Goal: Information Seeking & Learning: Learn about a topic

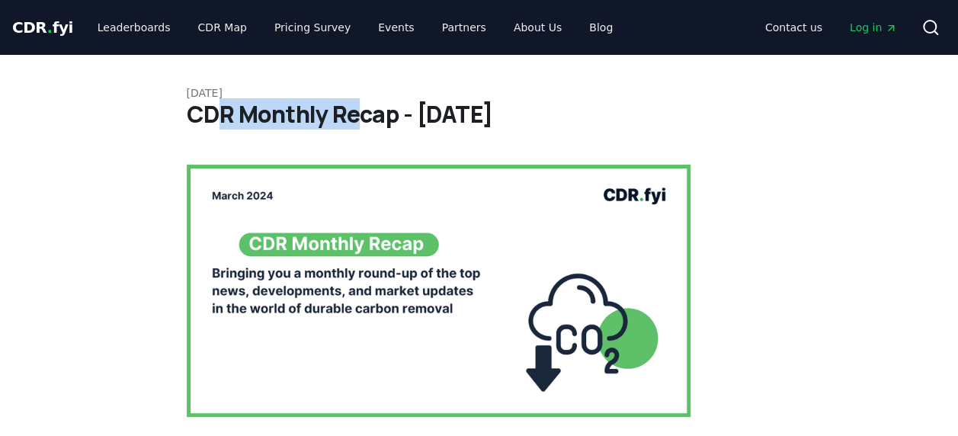
drag, startPoint x: 216, startPoint y: 111, endPoint x: 361, endPoint y: 124, distance: 146.2
click at [361, 124] on h1 "CDR Monthly Recap - [DATE]" at bounding box center [479, 114] width 585 height 27
drag, startPoint x: 183, startPoint y: 109, endPoint x: 540, endPoint y: 116, distance: 356.7
copy h1 "CDR Monthly Recap - [DATE]"
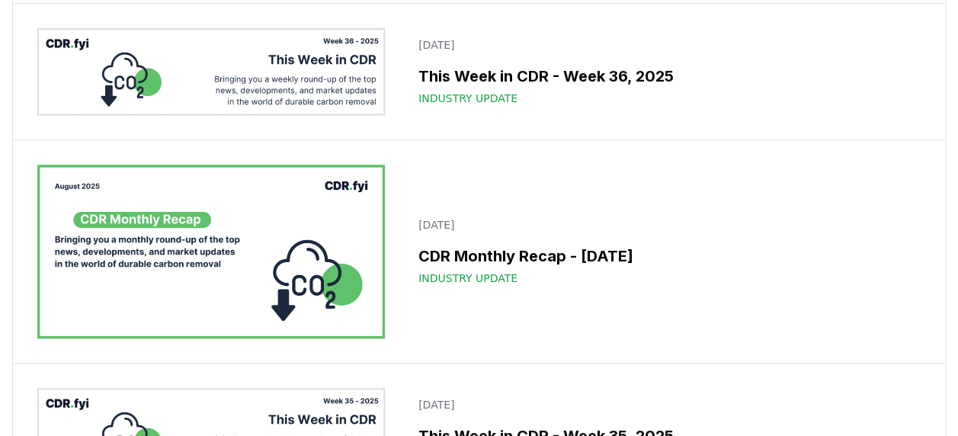
scroll to position [564, 0]
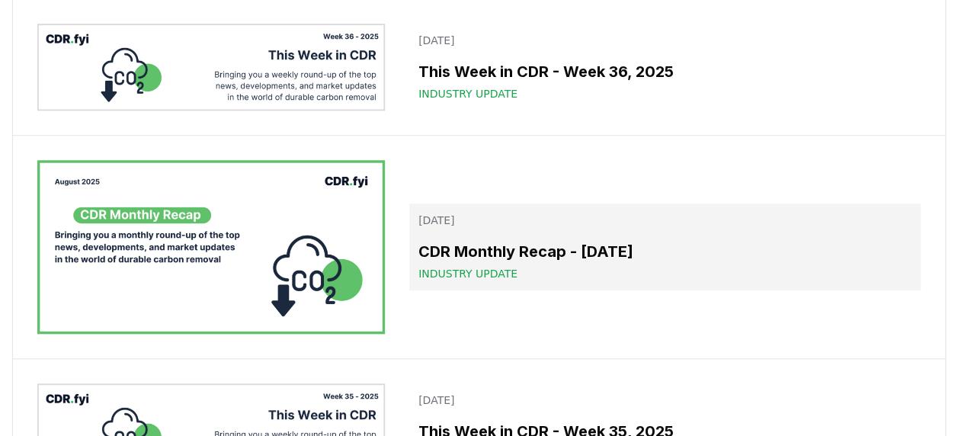
click at [471, 240] on h3 "CDR Monthly Recap - [DATE]" at bounding box center [664, 251] width 493 height 23
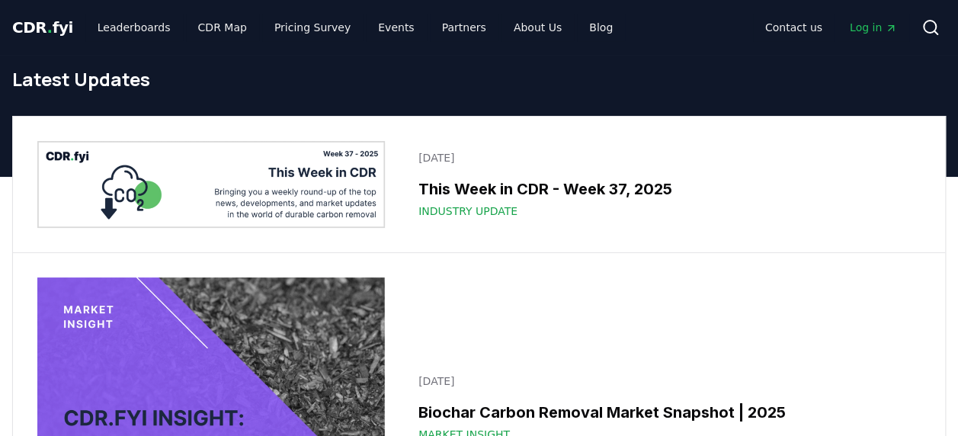
scroll to position [564, 0]
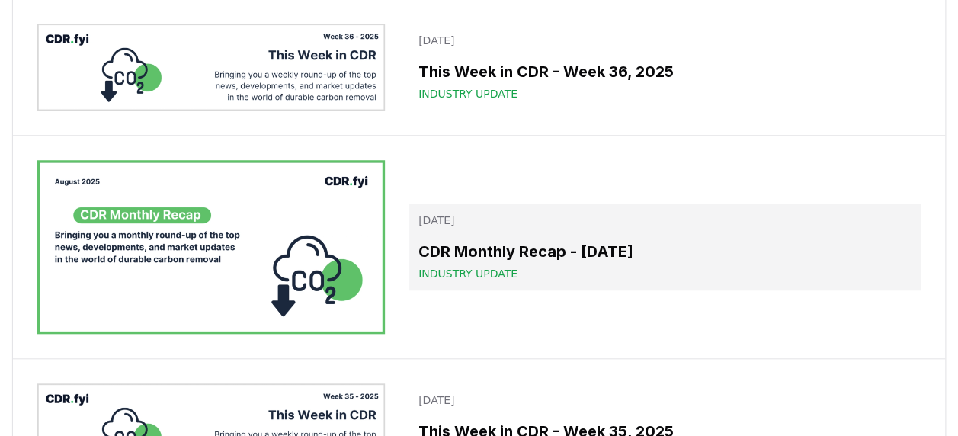
click at [481, 233] on link "[DATE] CDR Monthly Recap - [DATE] Industry Update" at bounding box center [664, 246] width 511 height 87
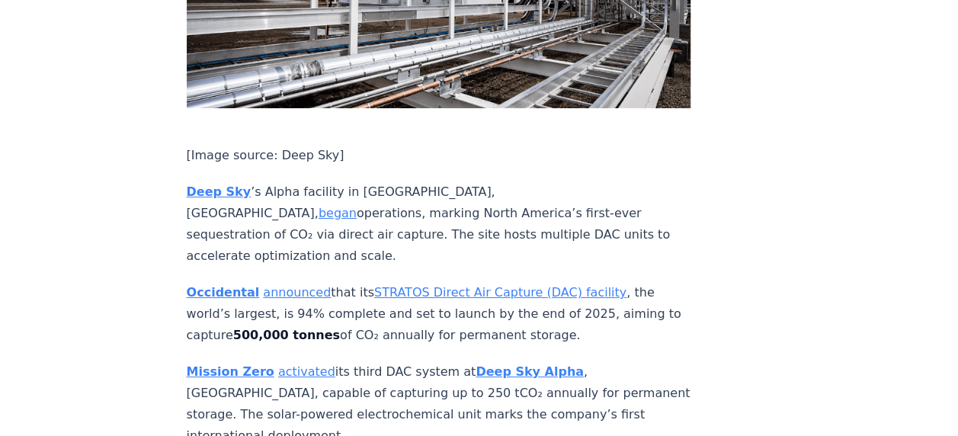
scroll to position [2622, 0]
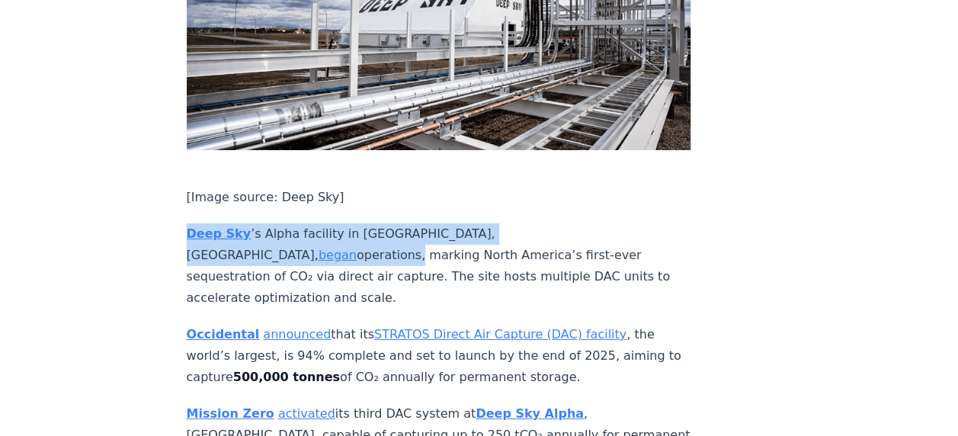
drag, startPoint x: 178, startPoint y: 99, endPoint x: 533, endPoint y: 99, distance: 355.9
copy p "Deep Sky ’s Alpha facility in [GEOGRAPHIC_DATA], [GEOGRAPHIC_DATA], began opera…"
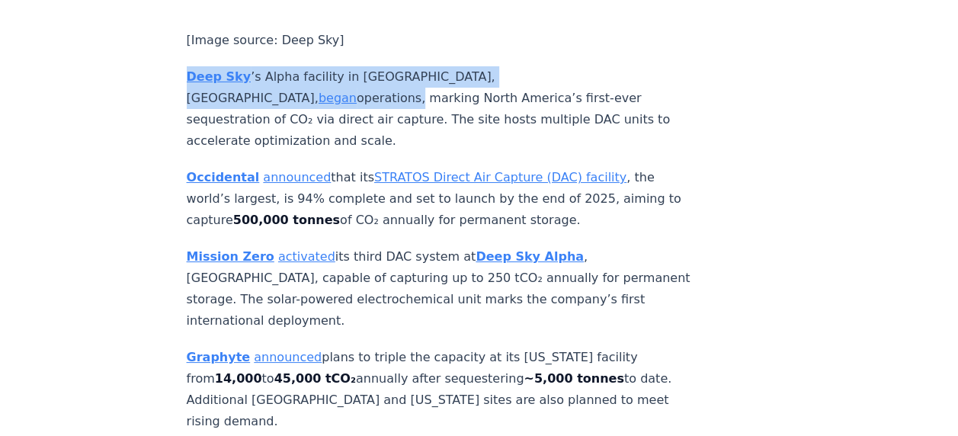
scroll to position [2804, 0]
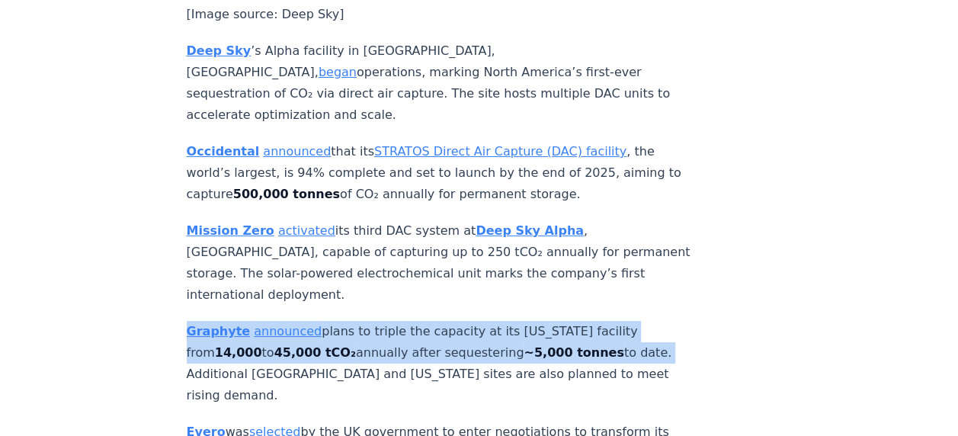
drag, startPoint x: 184, startPoint y: 181, endPoint x: 608, endPoint y: 197, distance: 424.8
copy p "Graphyte announced plans to triple the capacity at its [US_STATE] facility from…"
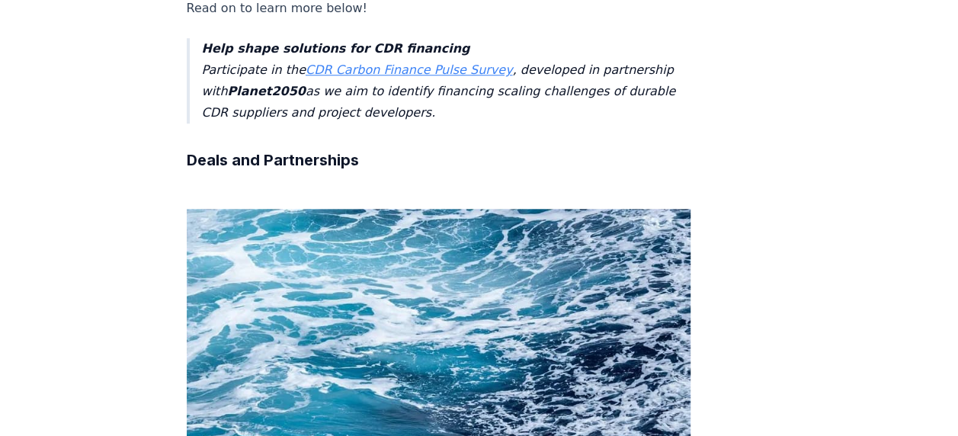
scroll to position [0, 0]
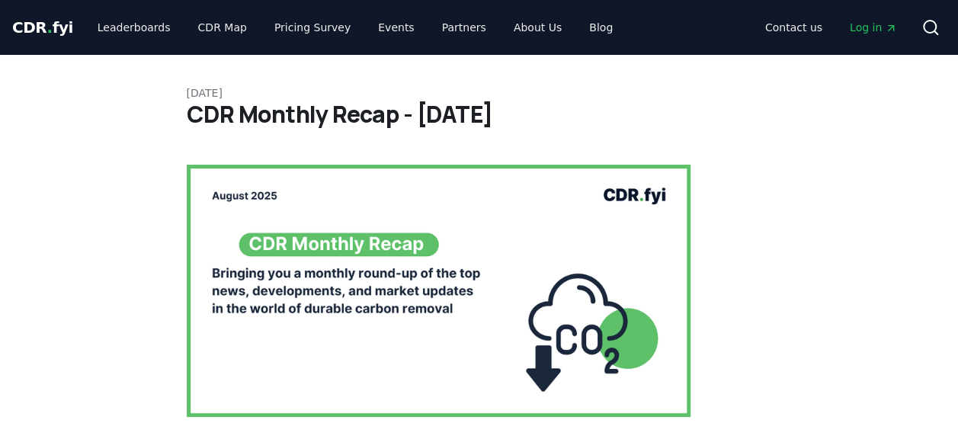
click at [874, 22] on span "Log in" at bounding box center [873, 27] width 47 height 15
